Goal: Information Seeking & Learning: Learn about a topic

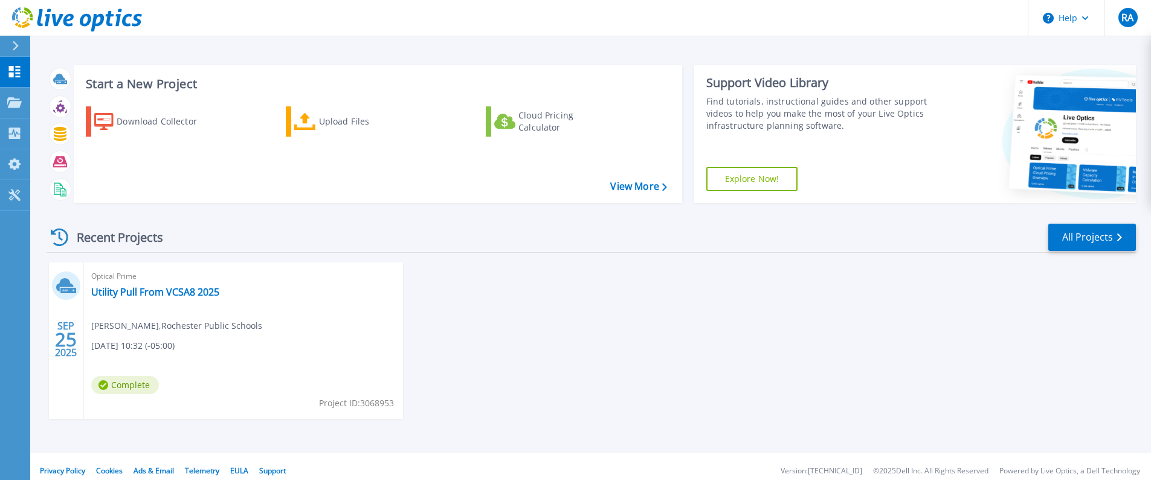
click at [568, 287] on div "[DATE] Optical Prime Utility Pull From VCSA8 2025 [PERSON_NAME] , [GEOGRAPHIC_D…" at bounding box center [586, 352] width 1099 height 181
click at [109, 389] on span "Complete" at bounding box center [125, 385] width 68 height 18
click at [123, 287] on link "Utility Pull From VCSA8 2025" at bounding box center [155, 292] width 128 height 12
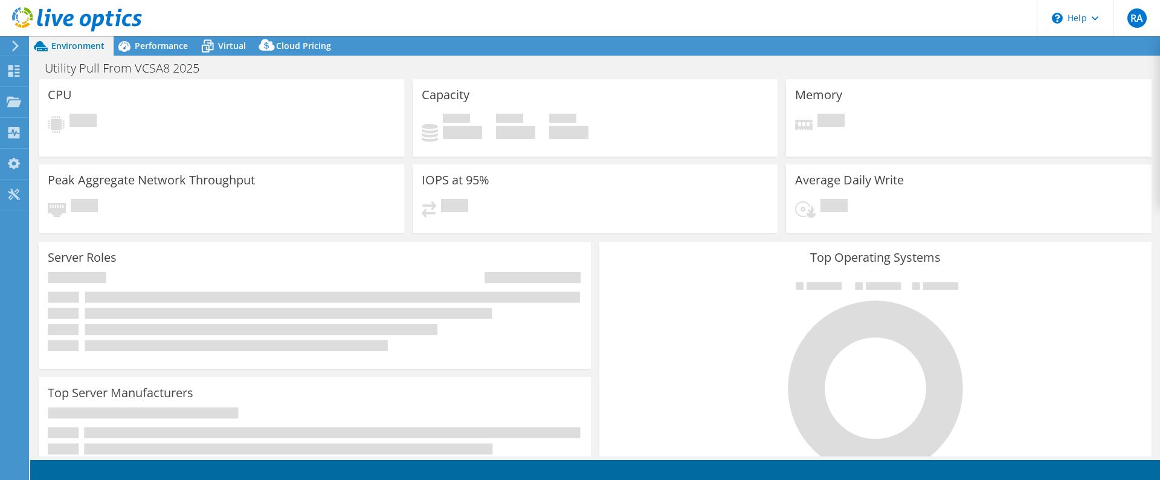
select select "USD"
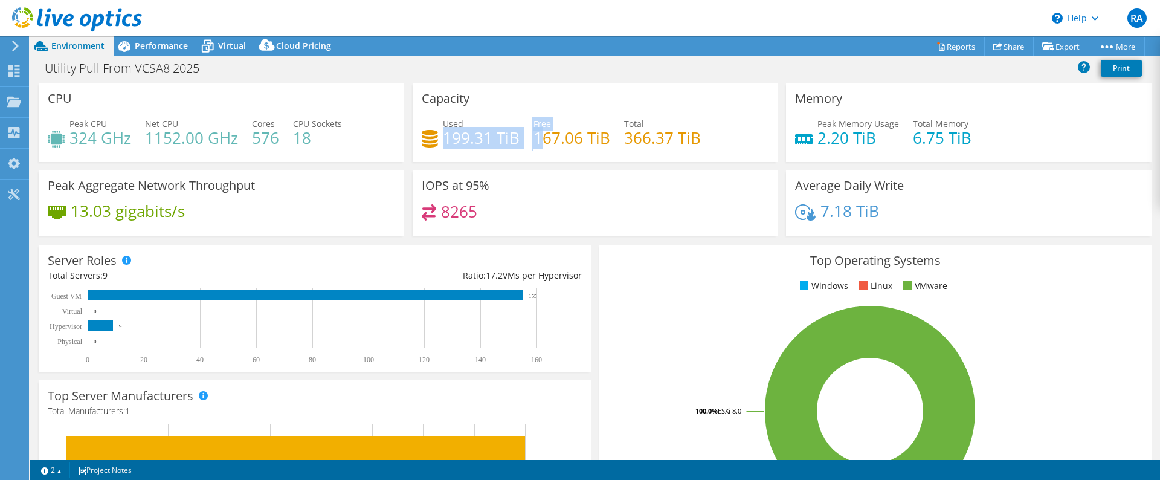
drag, startPoint x: 493, startPoint y: 121, endPoint x: 546, endPoint y: 133, distance: 53.8
click at [544, 134] on div "Used 199.31 TiB Free 167.06 TiB Total 366.37 TiB" at bounding box center [595, 136] width 347 height 39
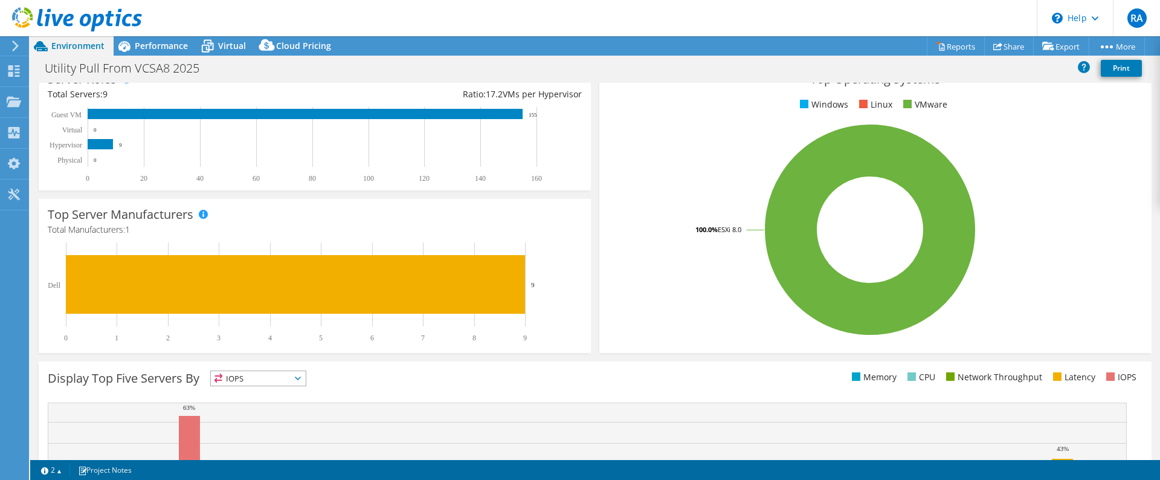
scroll to position [327, 0]
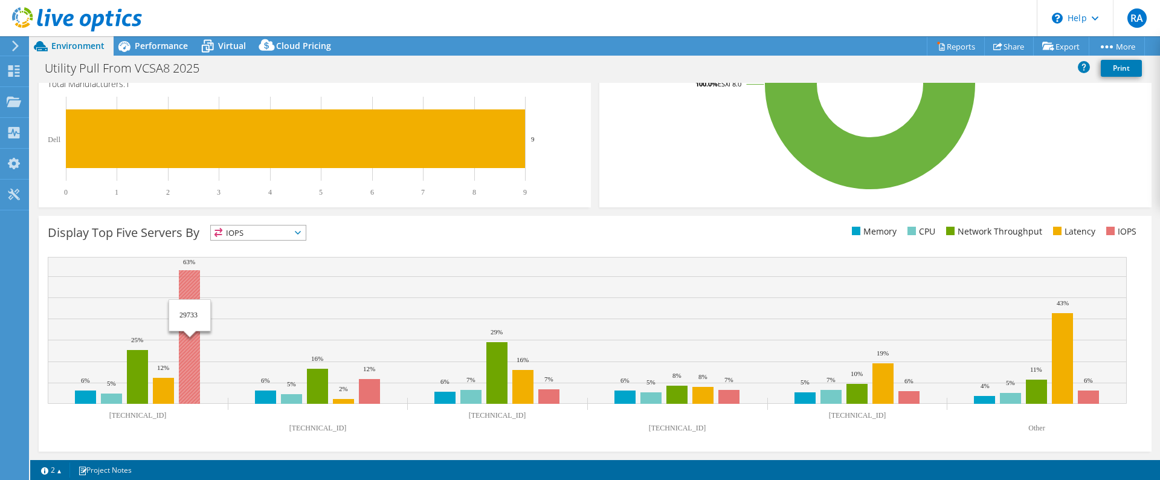
click at [197, 338] on rect at bounding box center [189, 337] width 21 height 134
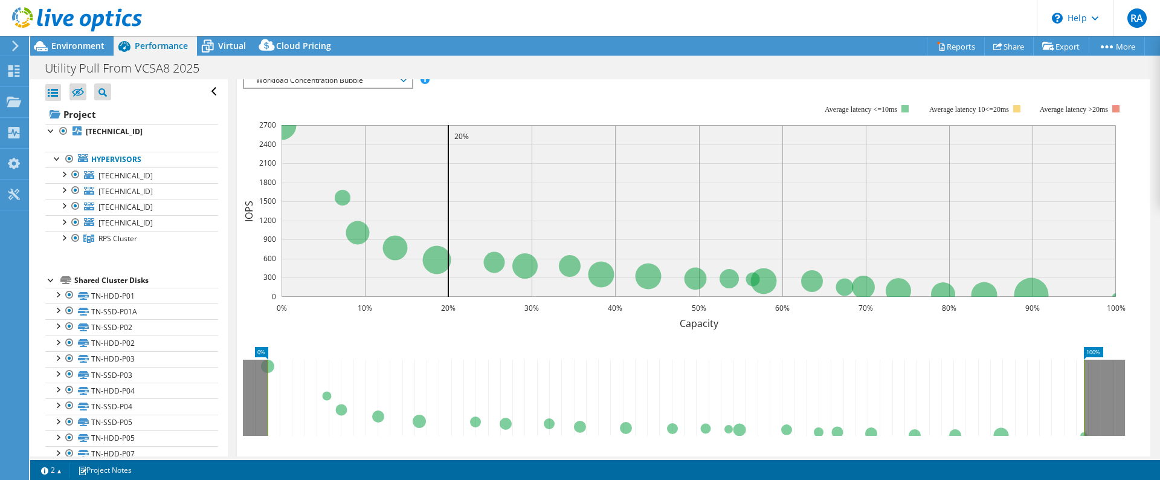
scroll to position [710, 0]
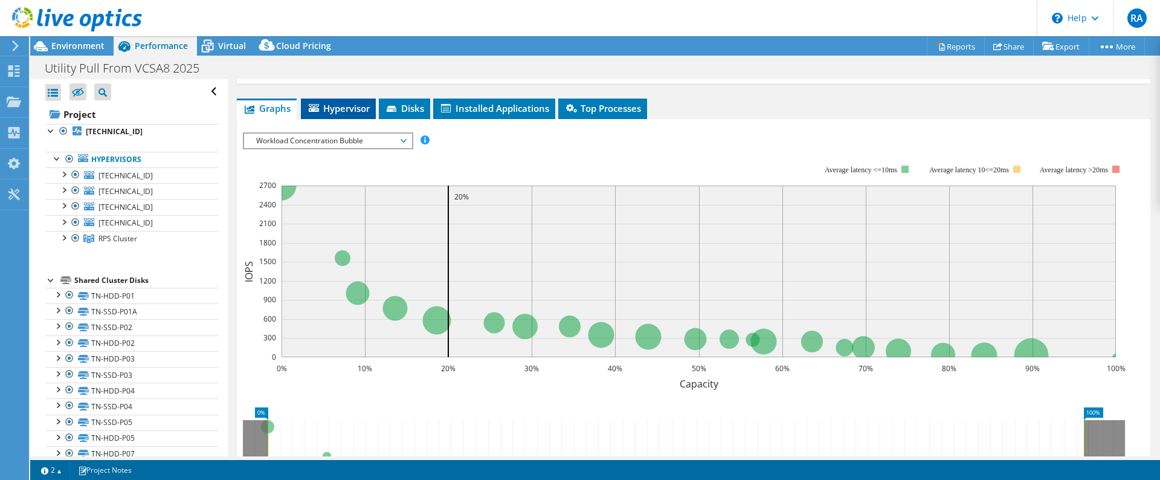
click at [356, 115] on li "Hypervisor" at bounding box center [338, 108] width 75 height 21
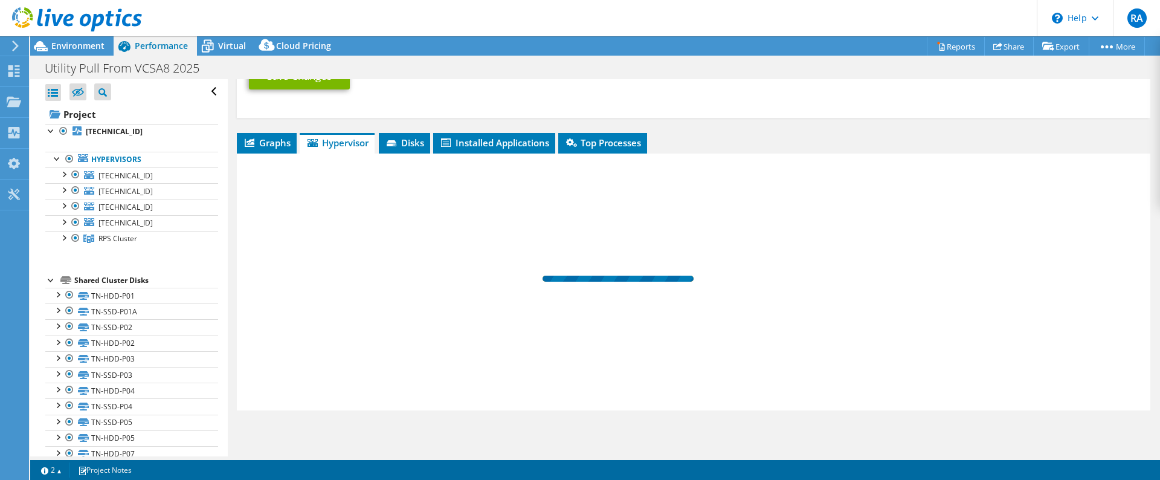
scroll to position [676, 0]
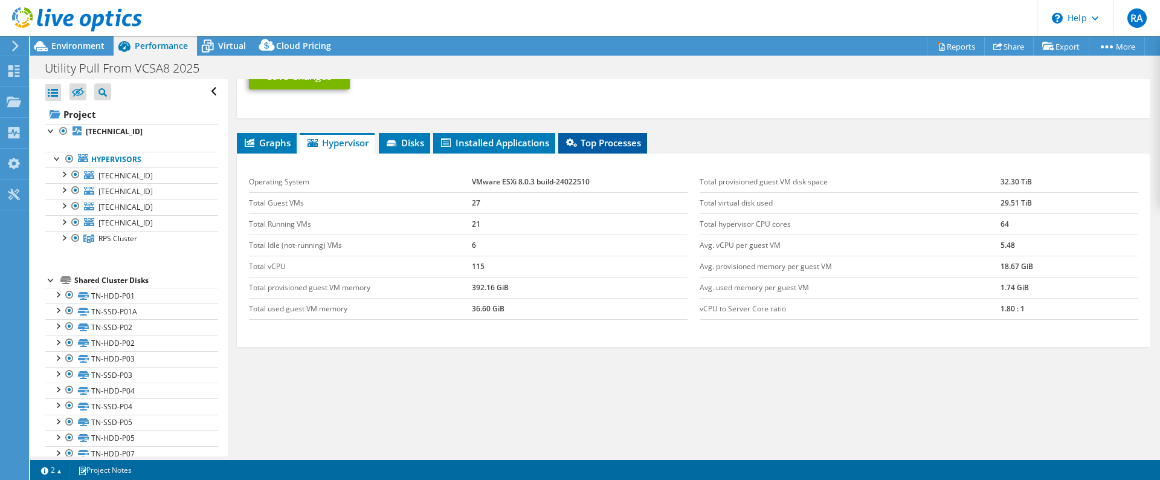
click at [613, 139] on span "Top Processes" at bounding box center [602, 143] width 77 height 12
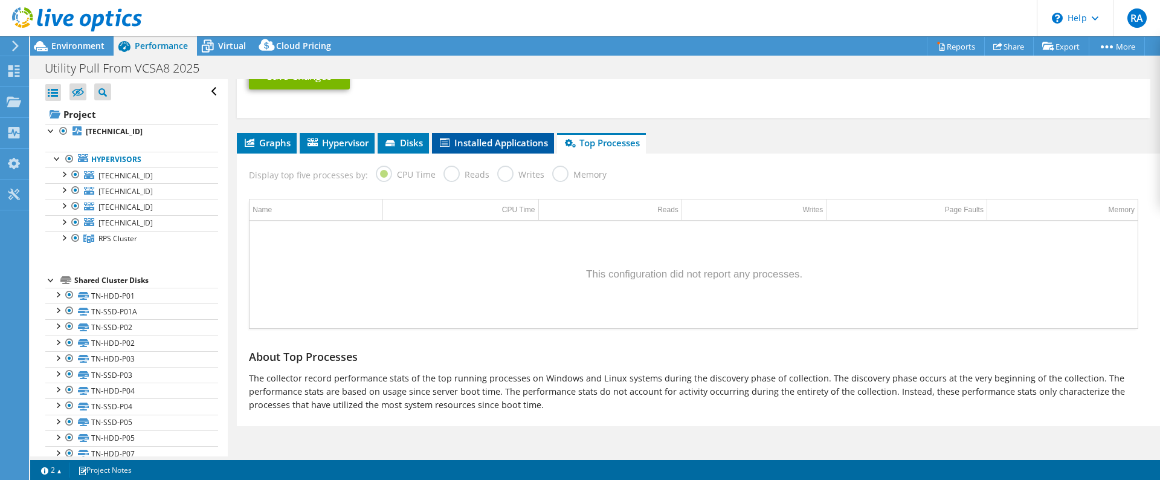
drag, startPoint x: 505, startPoint y: 129, endPoint x: 502, endPoint y: 135, distance: 6.2
click at [502, 135] on li "Installed Applications" at bounding box center [493, 143] width 122 height 21
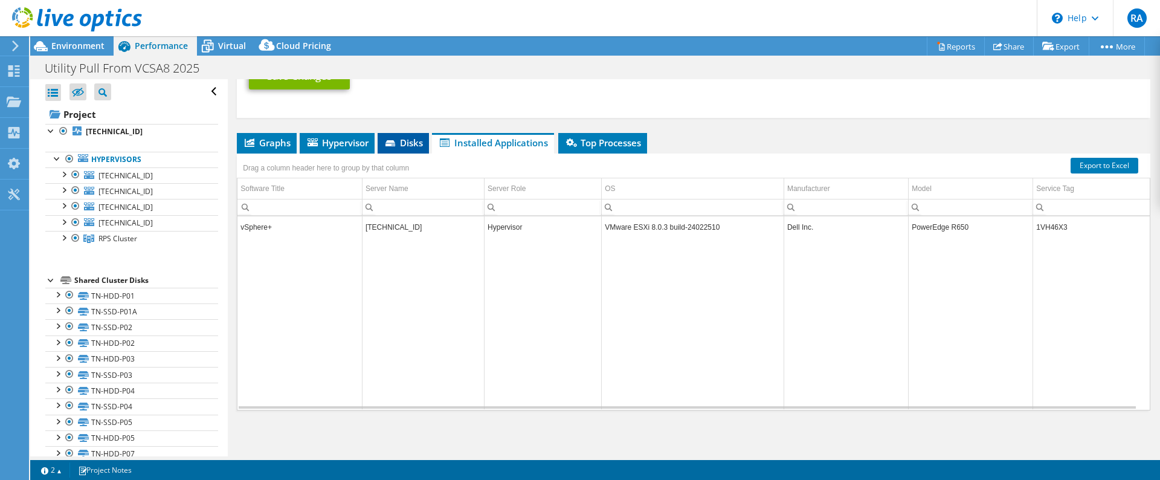
click at [401, 146] on span "Disks" at bounding box center [403, 143] width 39 height 12
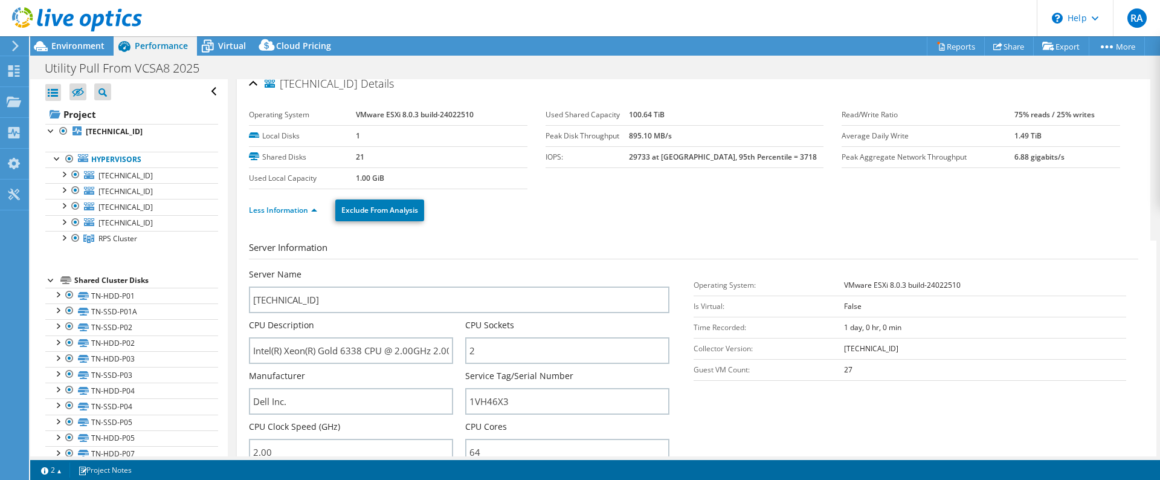
scroll to position [0, 0]
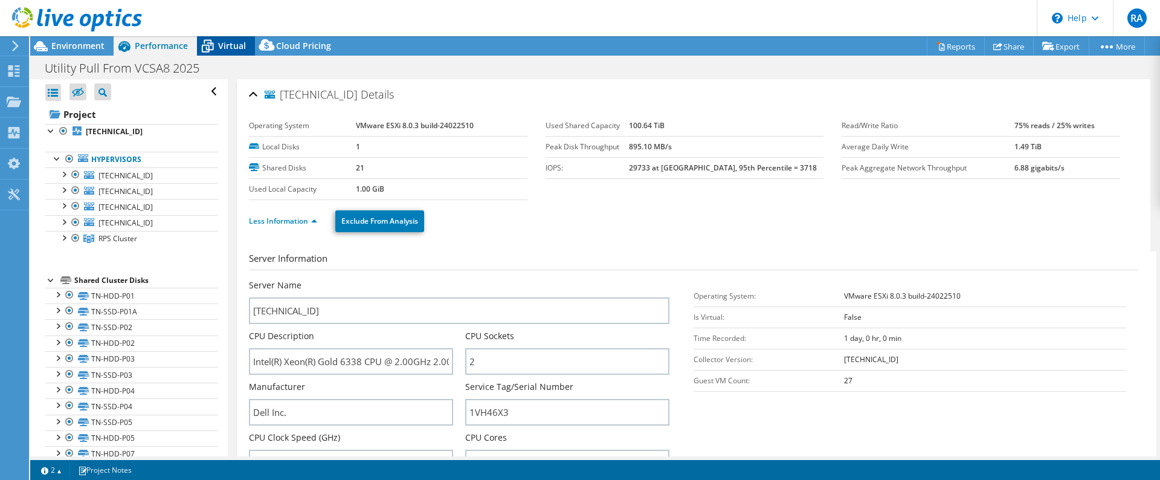
click at [222, 44] on span "Virtual" at bounding box center [232, 45] width 28 height 11
